Goal: Information Seeking & Learning: Learn about a topic

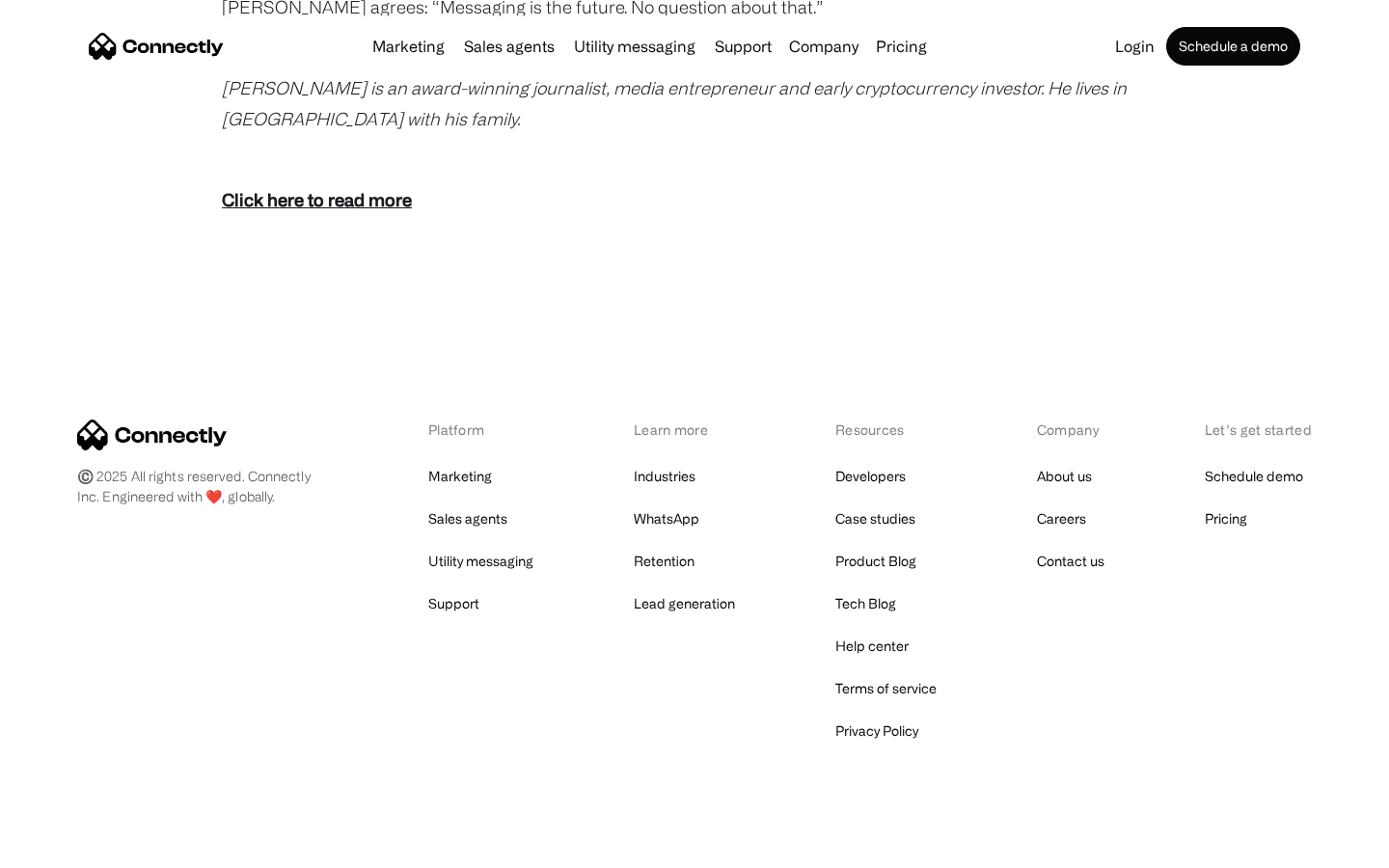
scroll to position [3817, 0]
